Goal: Information Seeking & Learning: Check status

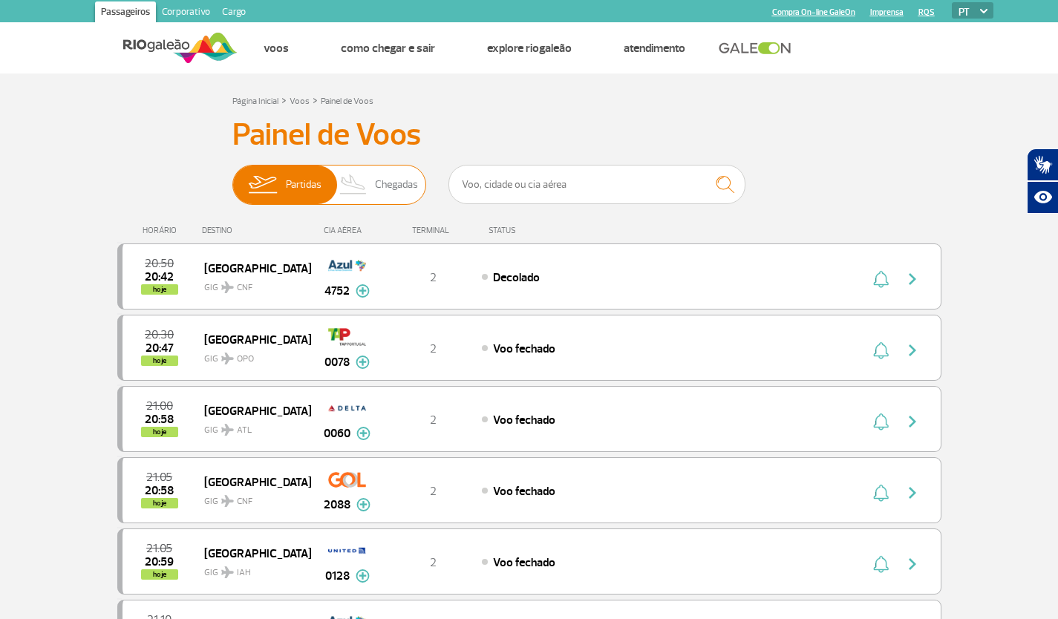
click at [389, 191] on span "Chegadas" at bounding box center [396, 185] width 43 height 39
click at [232, 177] on input "Partidas Chegadas" at bounding box center [232, 177] width 0 height 0
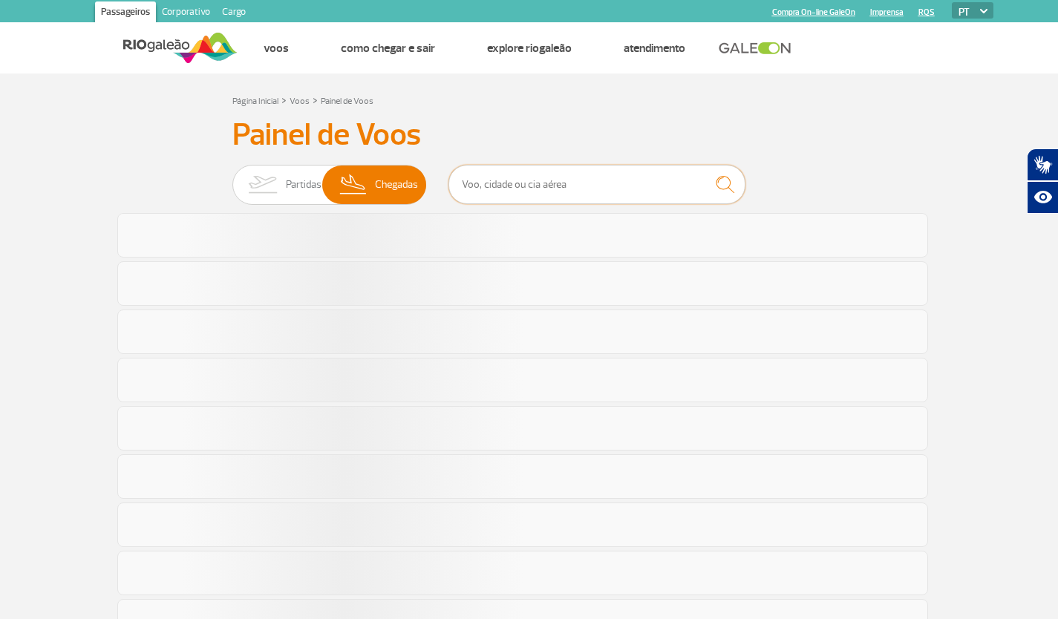
click at [518, 185] on input "text" at bounding box center [596, 184] width 297 height 39
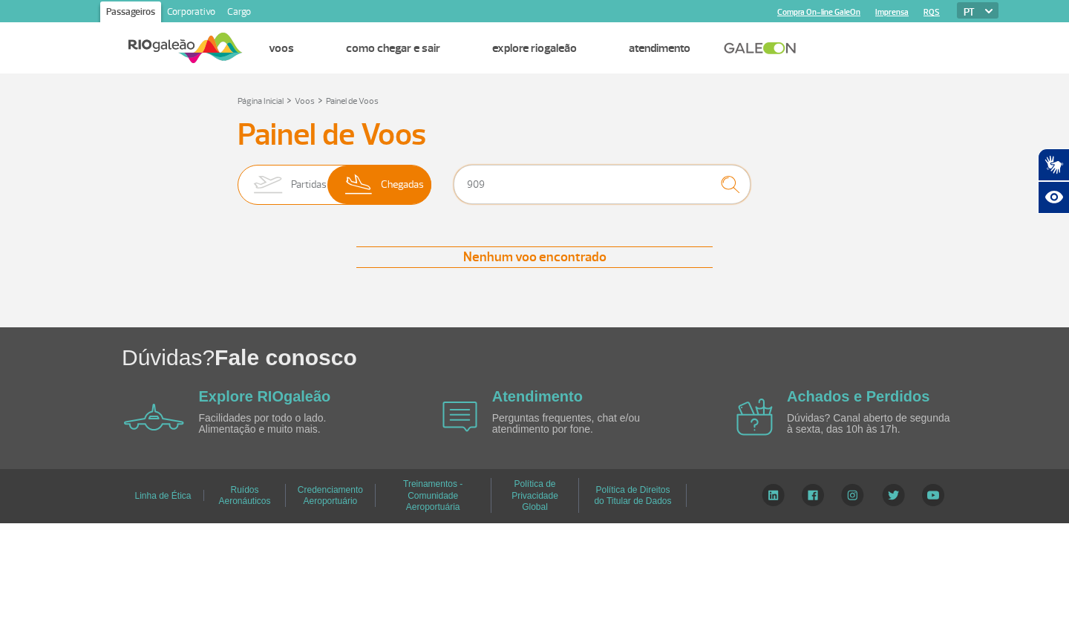
drag, startPoint x: 528, startPoint y: 179, endPoint x: 428, endPoint y: 179, distance: 100.9
click at [428, 179] on div "Partidas Chegadas 909" at bounding box center [535, 187] width 594 height 45
click at [276, 195] on img at bounding box center [267, 185] width 47 height 39
click at [238, 177] on input "Partidas Chegadas" at bounding box center [238, 177] width 0 height 0
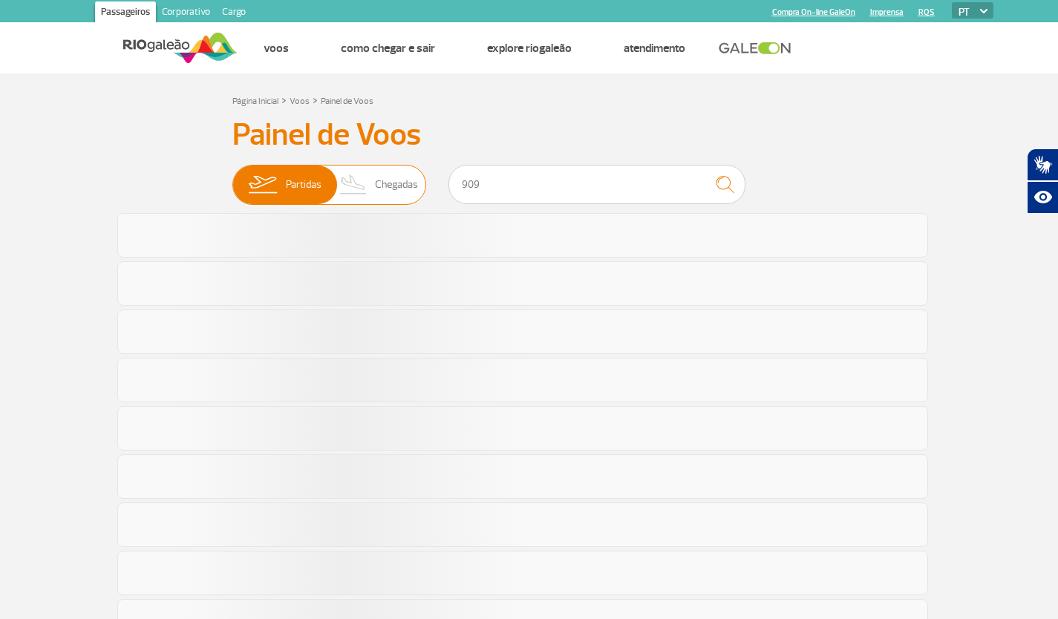
click at [378, 191] on span "Chegadas" at bounding box center [396, 185] width 43 height 39
click at [232, 177] on input "Partidas Chegadas" at bounding box center [232, 177] width 0 height 0
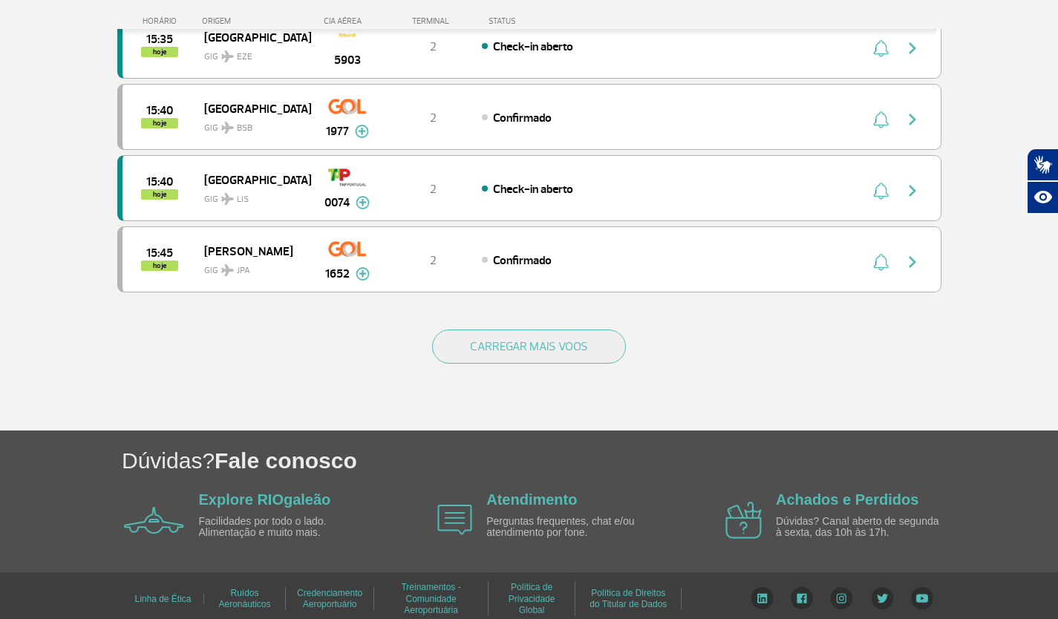
scroll to position [1371, 0]
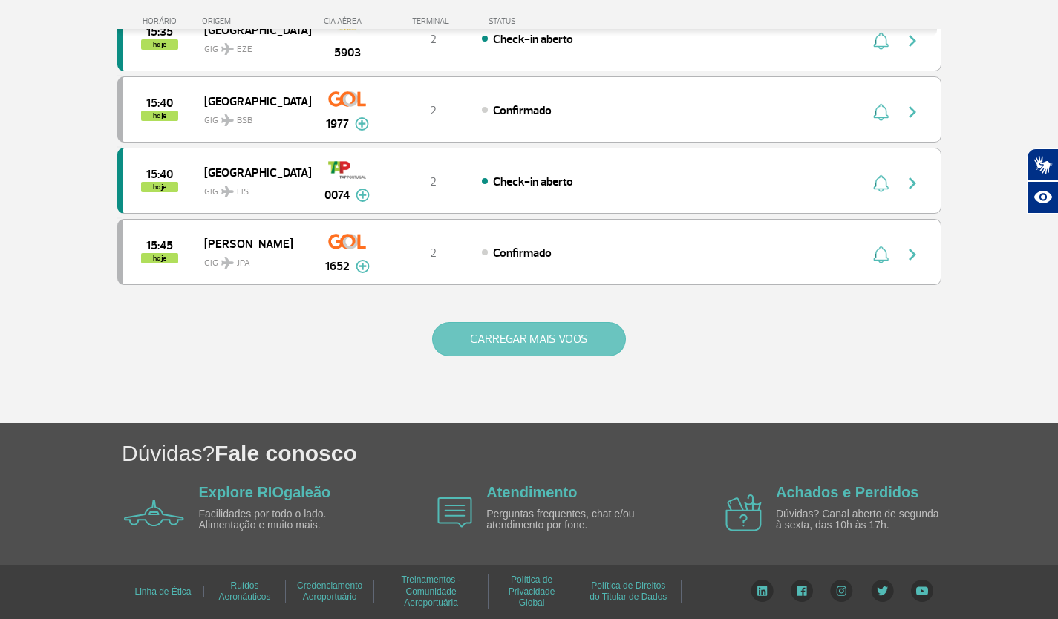
click at [502, 350] on button "CARREGAR MAIS VOOS" at bounding box center [529, 339] width 194 height 34
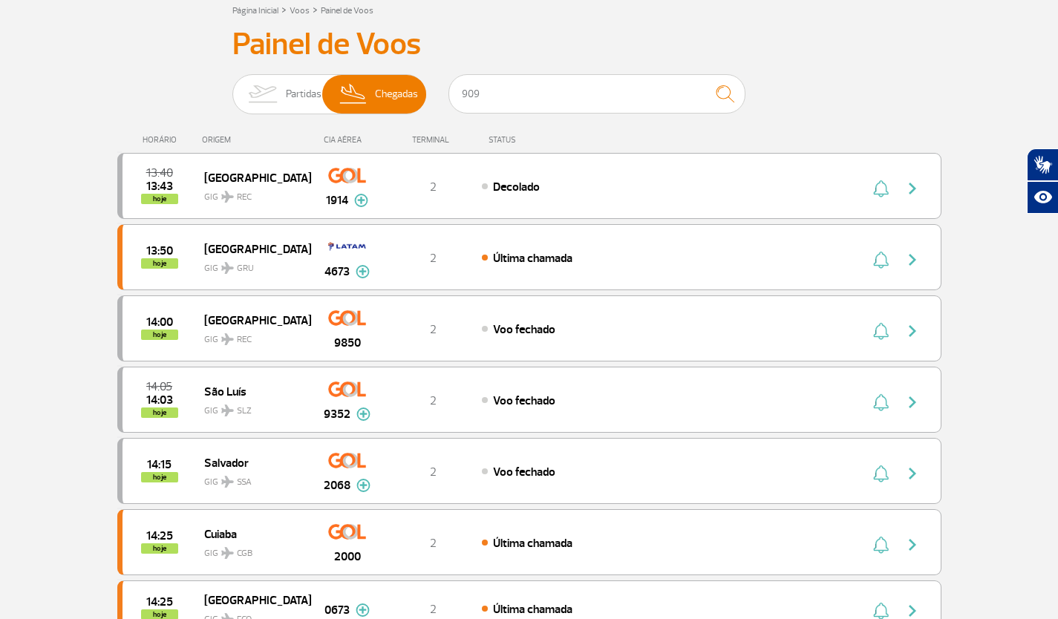
scroll to position [0, 0]
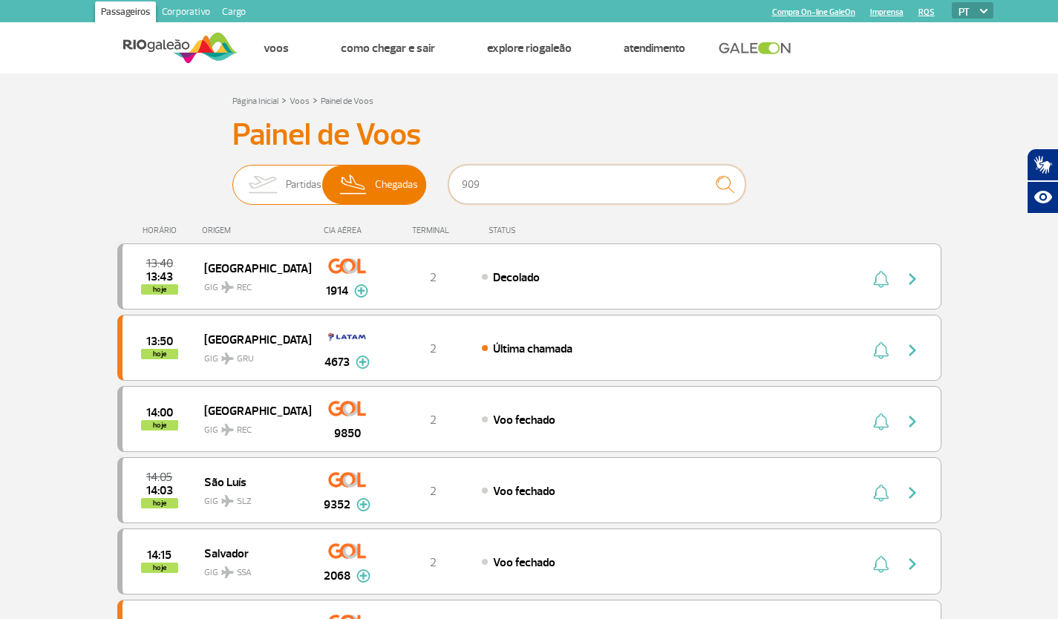
drag, startPoint x: 534, startPoint y: 178, endPoint x: 355, endPoint y: 175, distance: 179.6
click at [362, 177] on div "Partidas Chegadas 909" at bounding box center [529, 187] width 594 height 45
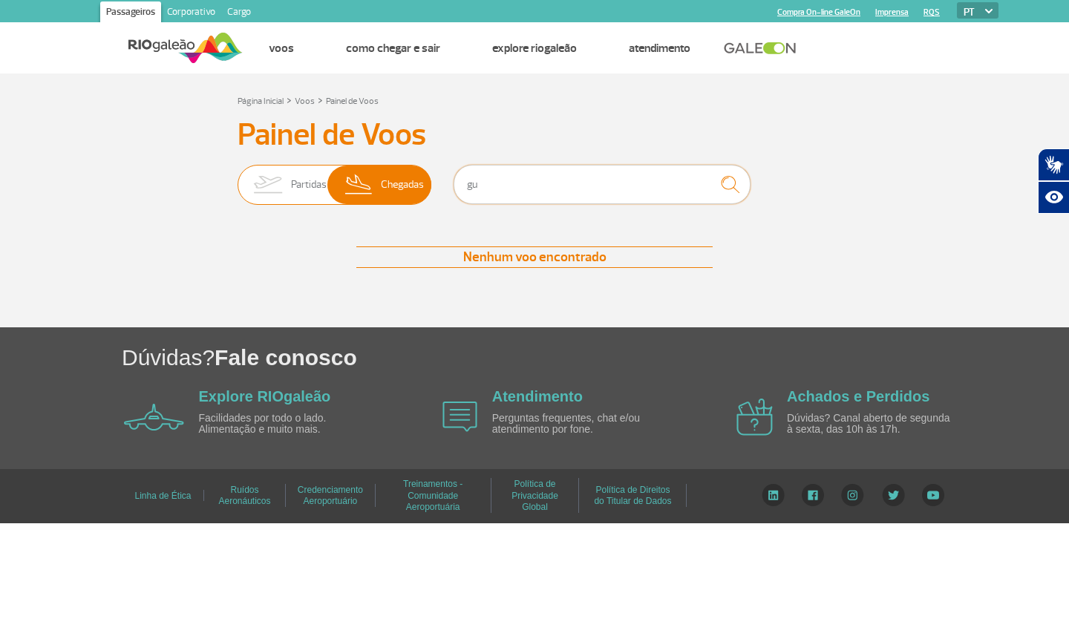
type input "g"
